Goal: Task Accomplishment & Management: Manage account settings

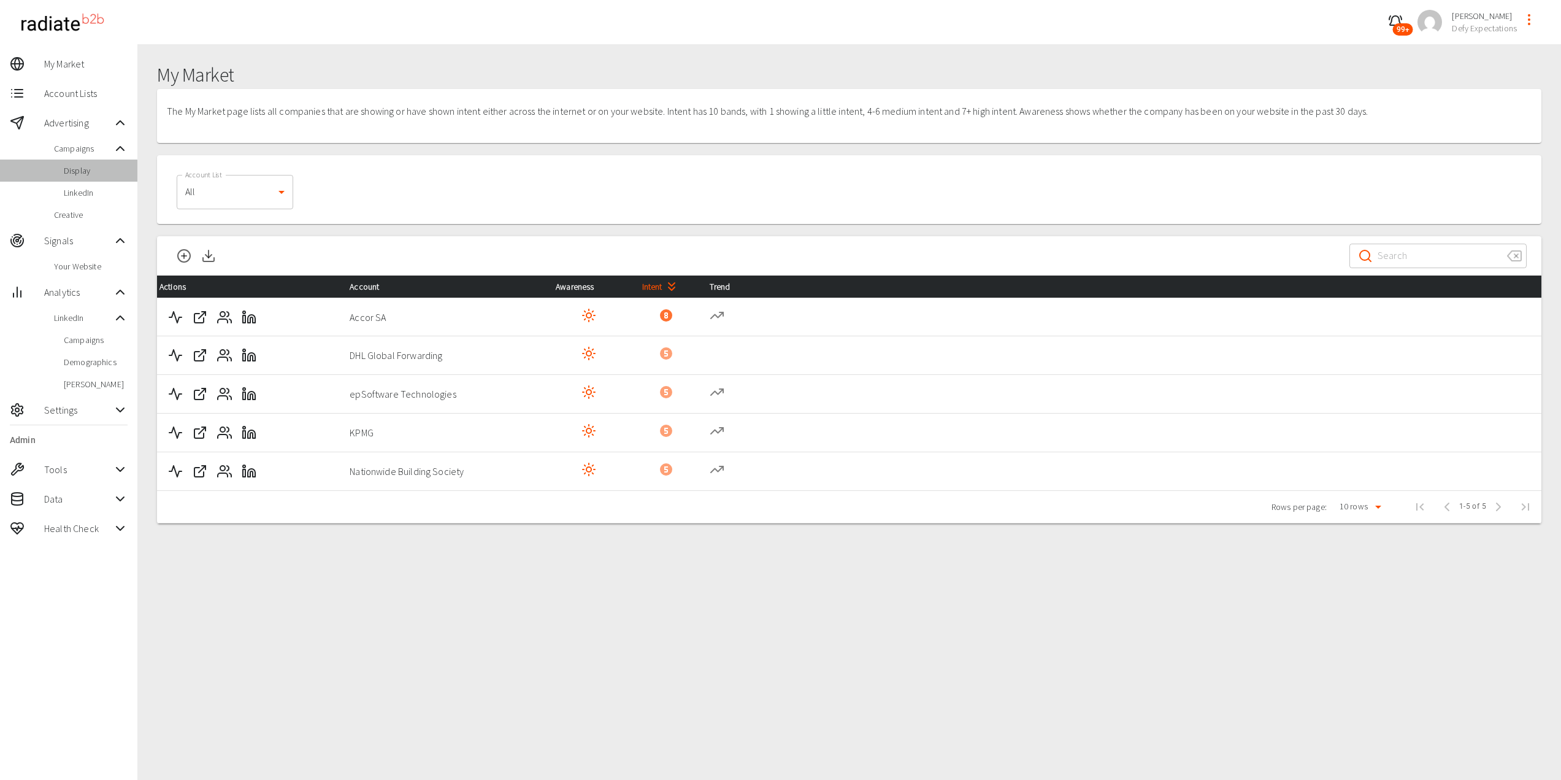
click at [86, 174] on span "Display" at bounding box center [96, 170] width 64 height 12
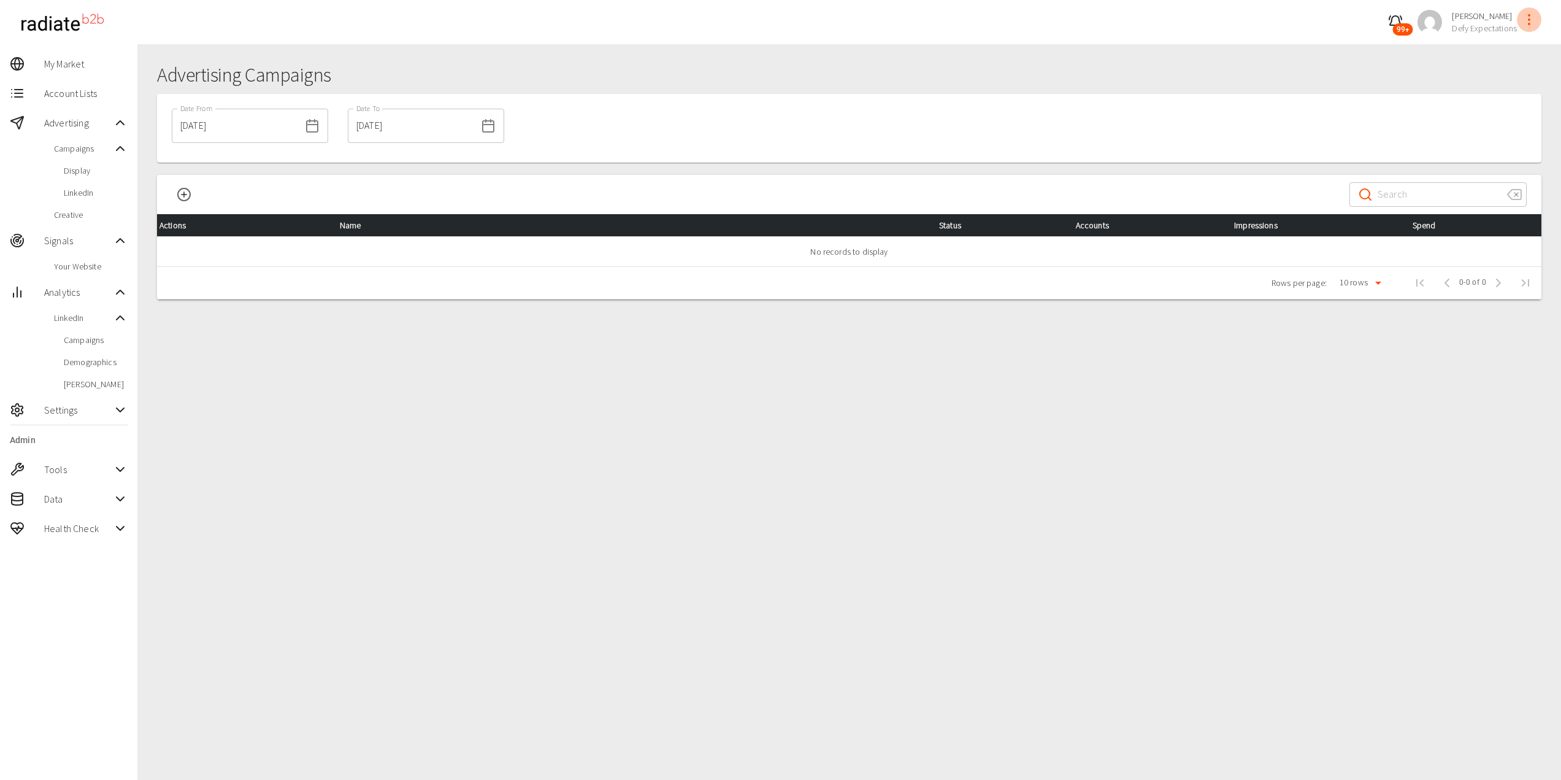
click at [1527, 21] on icon "profile-menu" at bounding box center [1529, 19] width 15 height 15
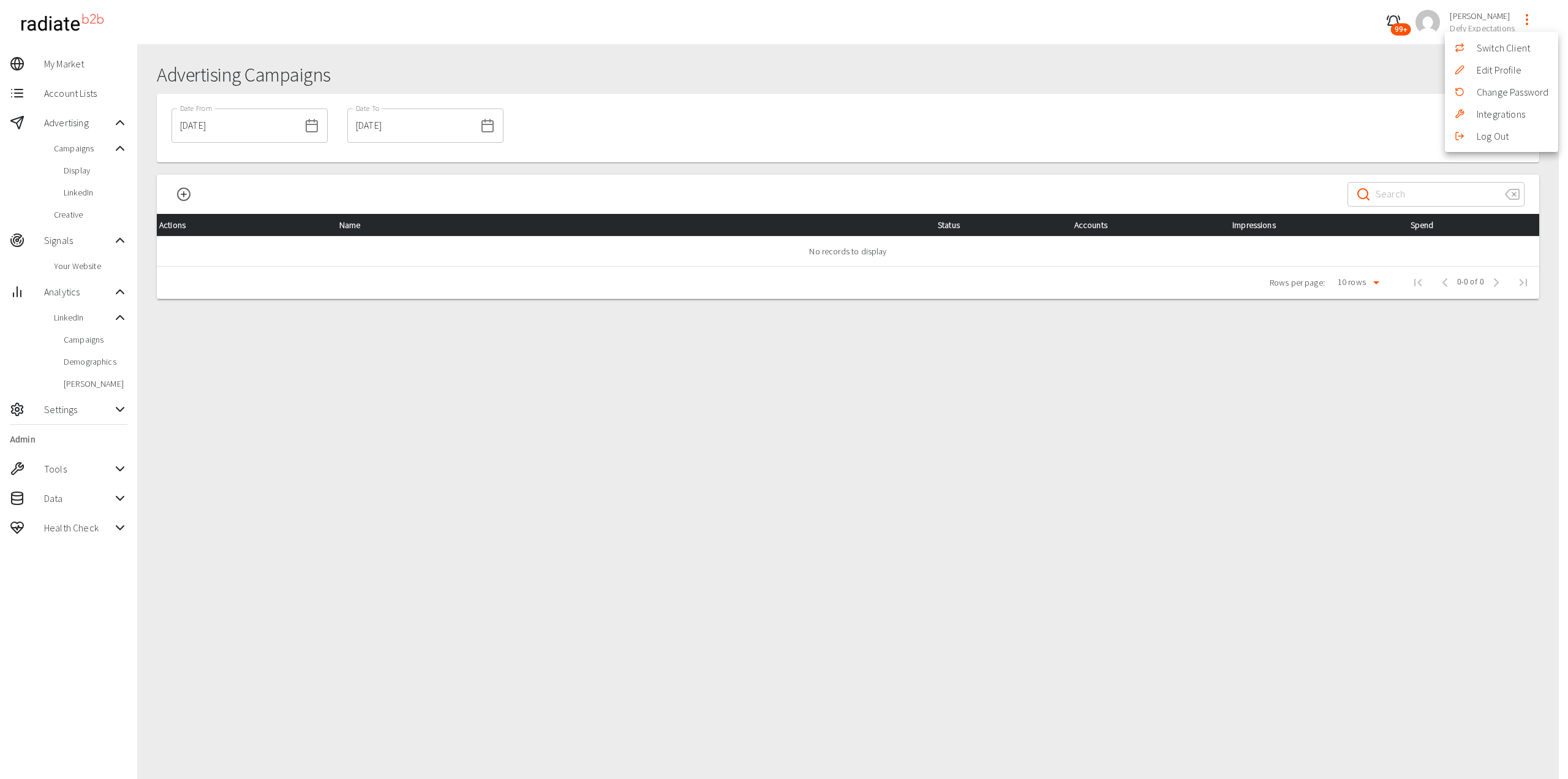
click at [1503, 54] on li "Switch Client" at bounding box center [1501, 48] width 113 height 22
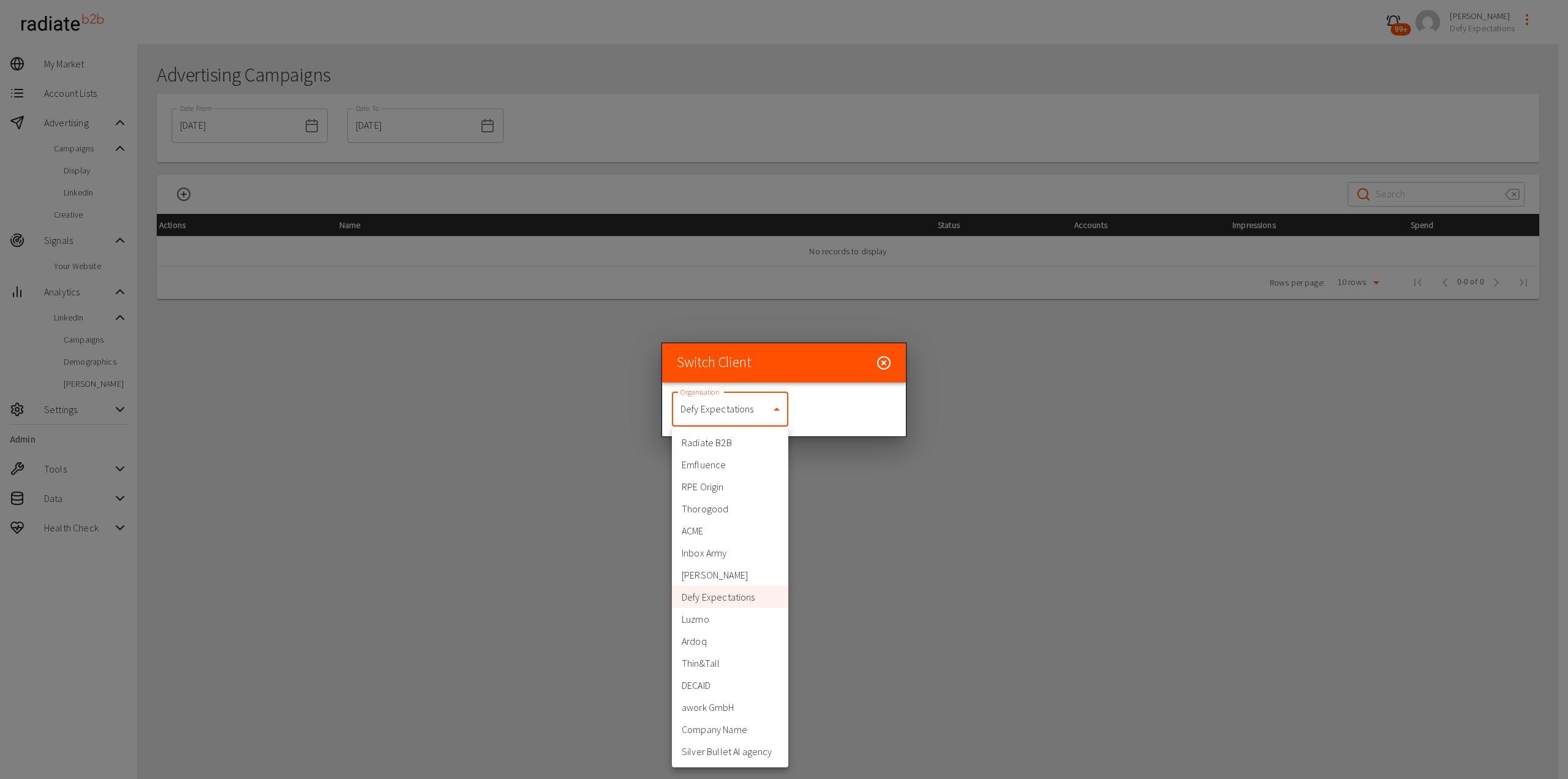
click at [768, 399] on body "99+ [PERSON_NAME] Defy Expectations My Market Account Lists Advertising Campaig…" at bounding box center [784, 411] width 1568 height 823
click at [718, 513] on li "Thorogood" at bounding box center [730, 508] width 117 height 22
type input "332"
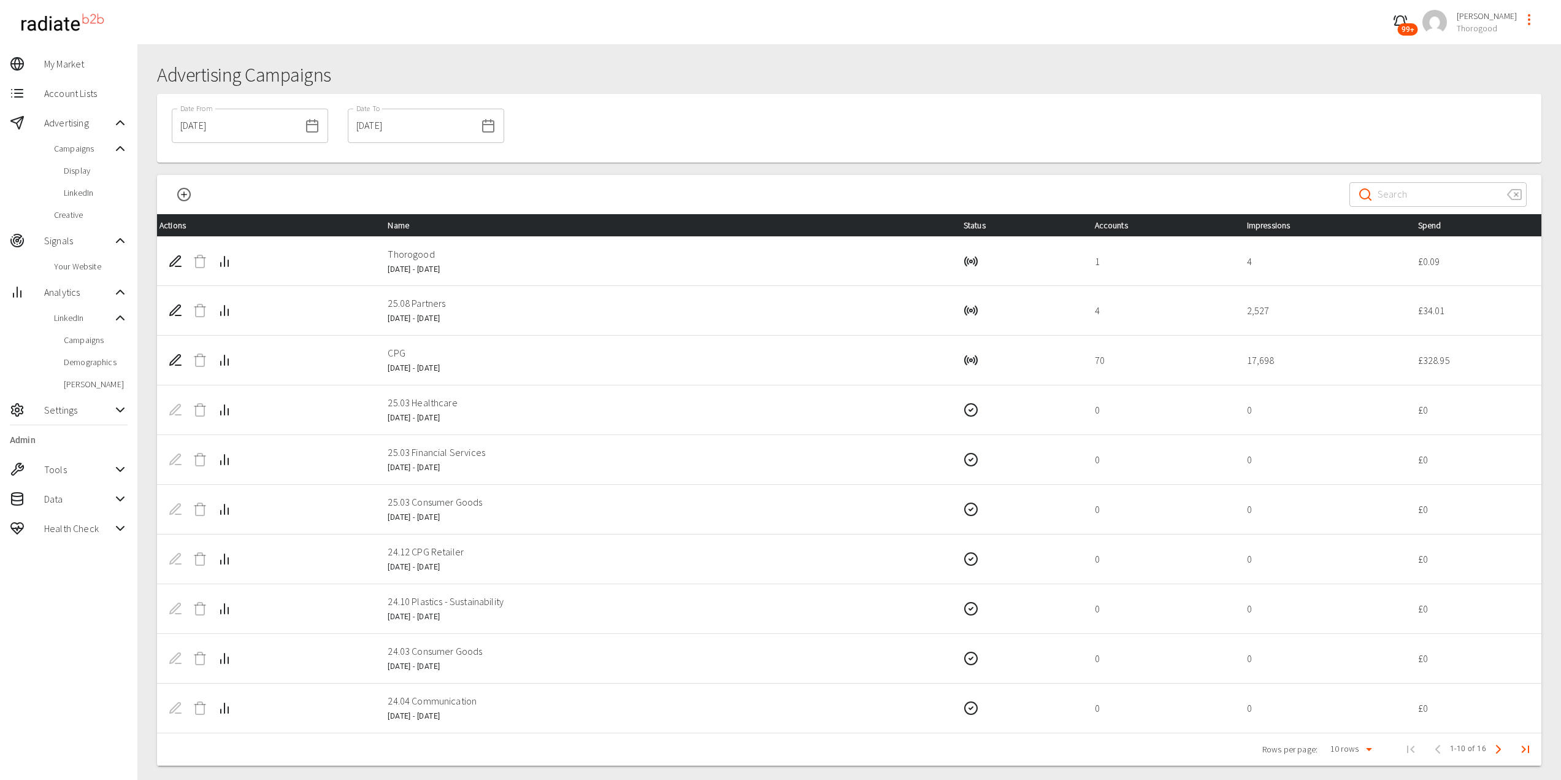
click at [223, 126] on input "[DATE]" at bounding box center [236, 126] width 128 height 34
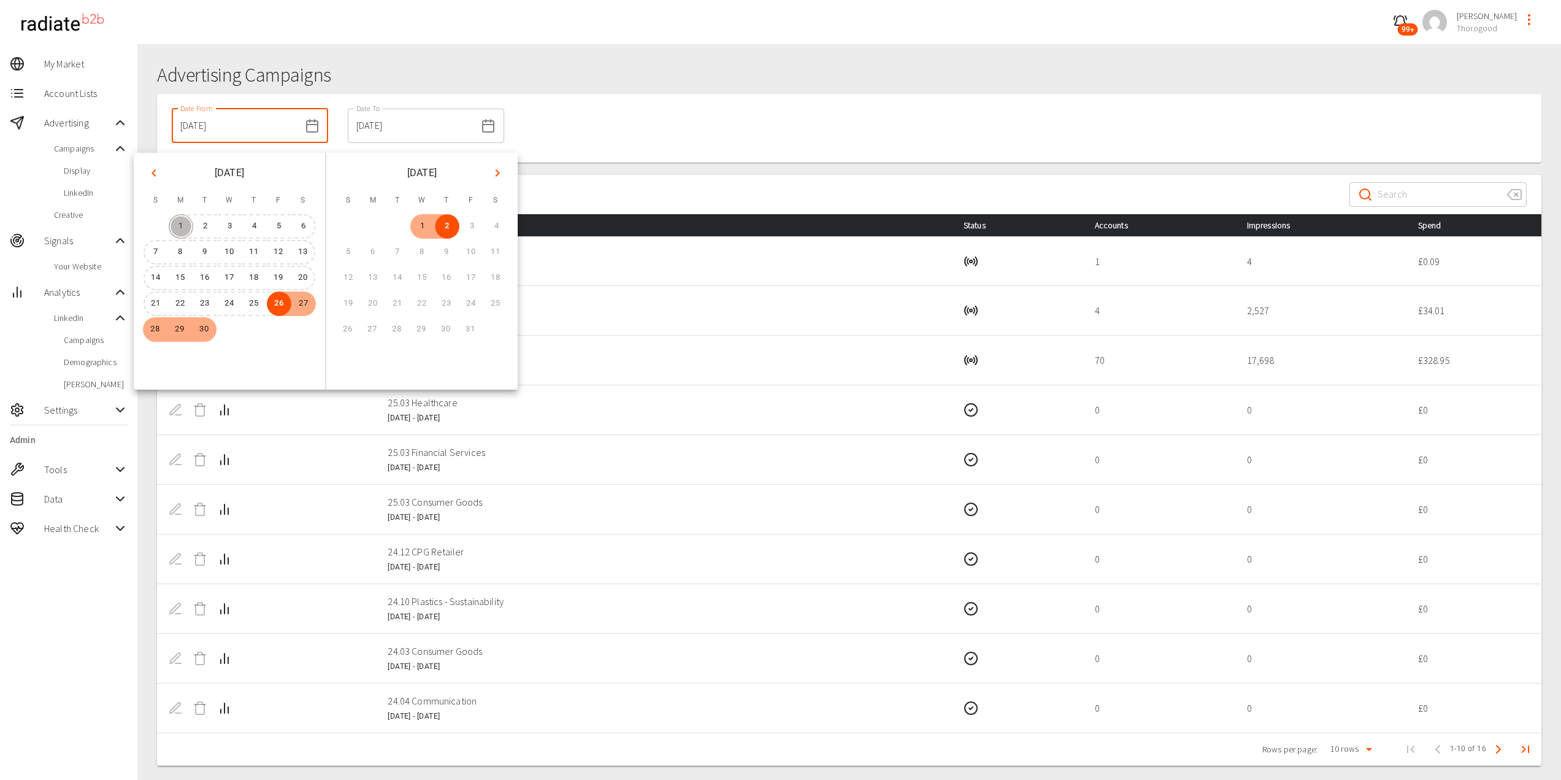
click at [183, 217] on button "1" at bounding box center [181, 226] width 25 height 25
type input "[DATE]"
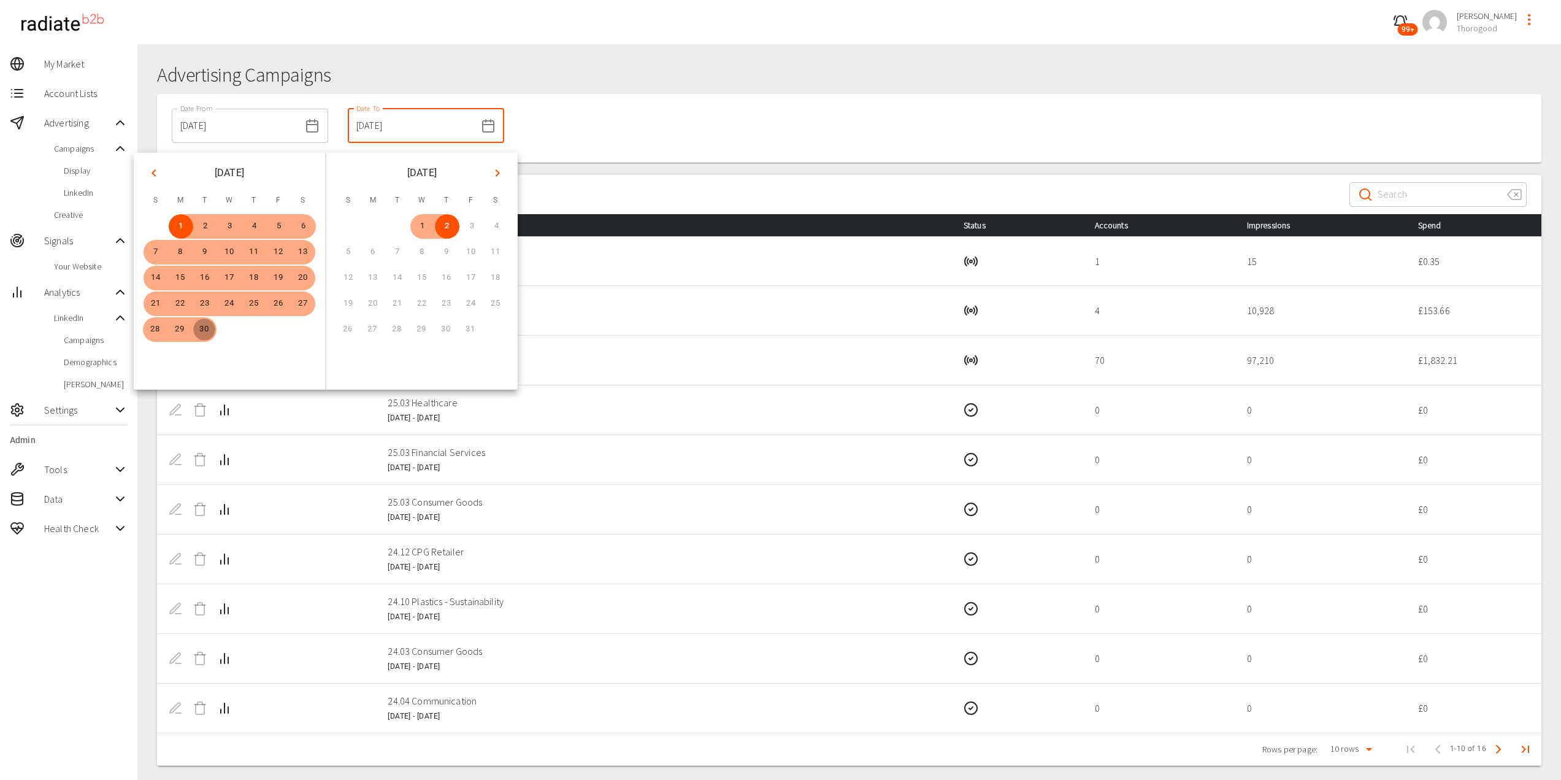
click at [204, 328] on button "30" at bounding box center [204, 329] width 25 height 25
type input "[DATE]"
click at [646, 155] on div "Date From [DATE] Date From Date To [DATE] Date To" at bounding box center [849, 128] width 1384 height 69
